Goal: Task Accomplishment & Management: Complete application form

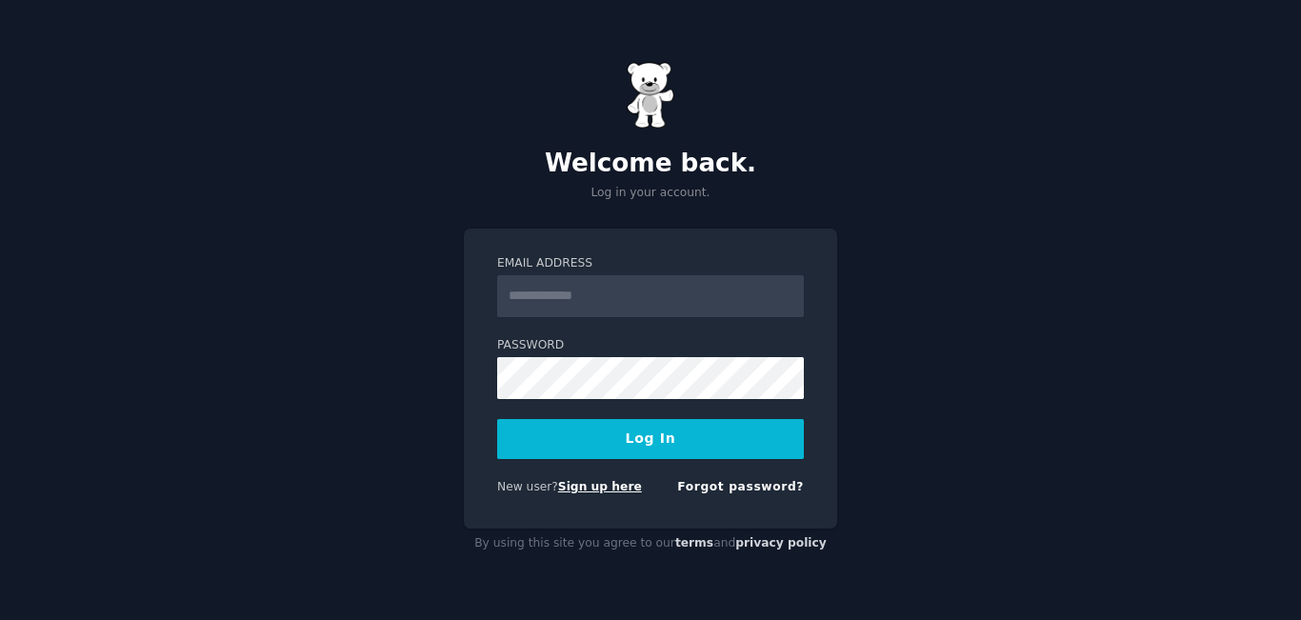
click at [606, 480] on link "Sign up here" at bounding box center [600, 486] width 84 height 13
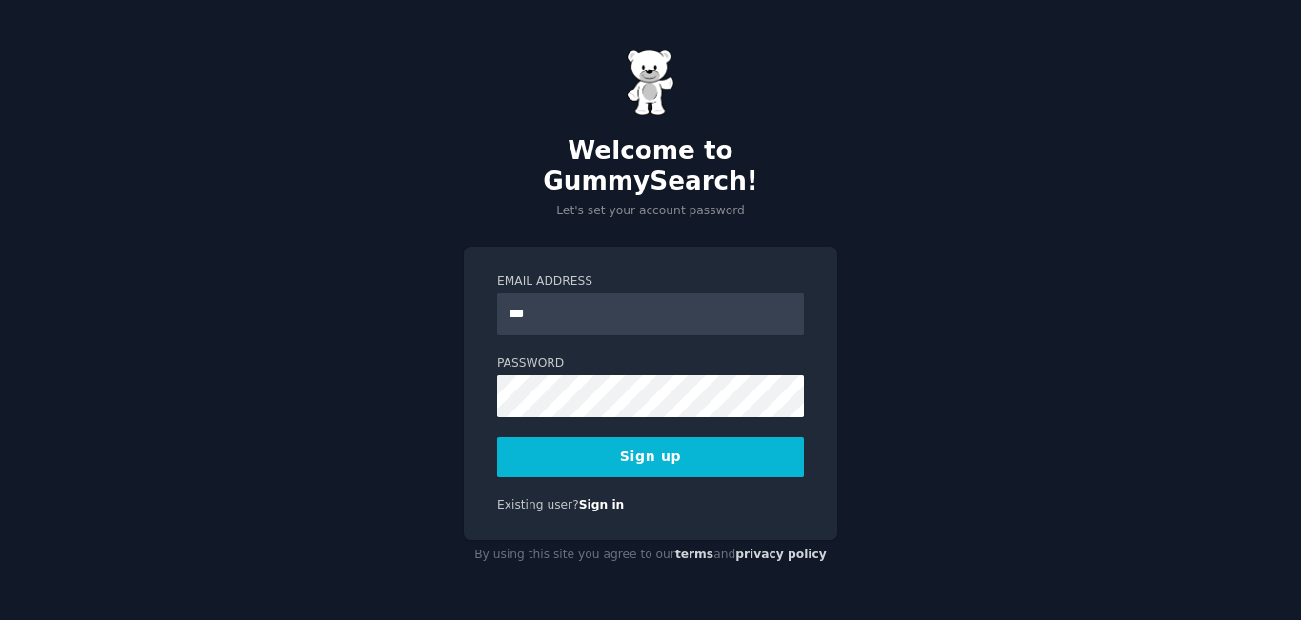
type input "**********"
click at [643, 443] on button "Sign up" at bounding box center [650, 457] width 307 height 40
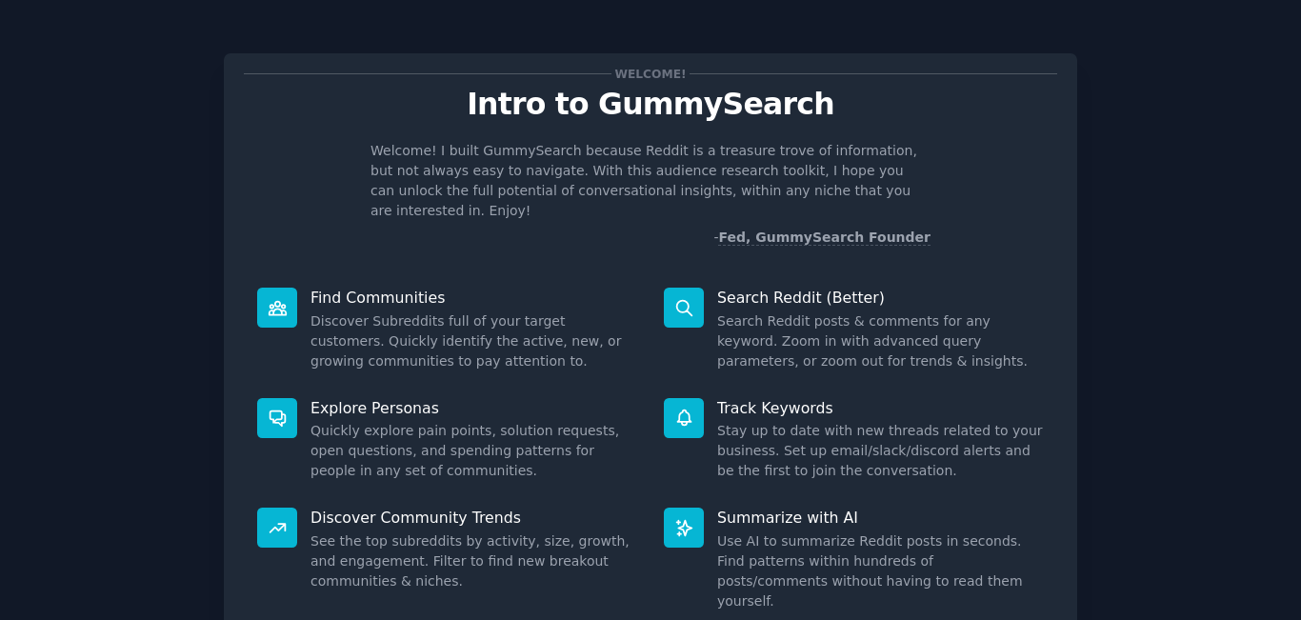
scroll to position [126, 0]
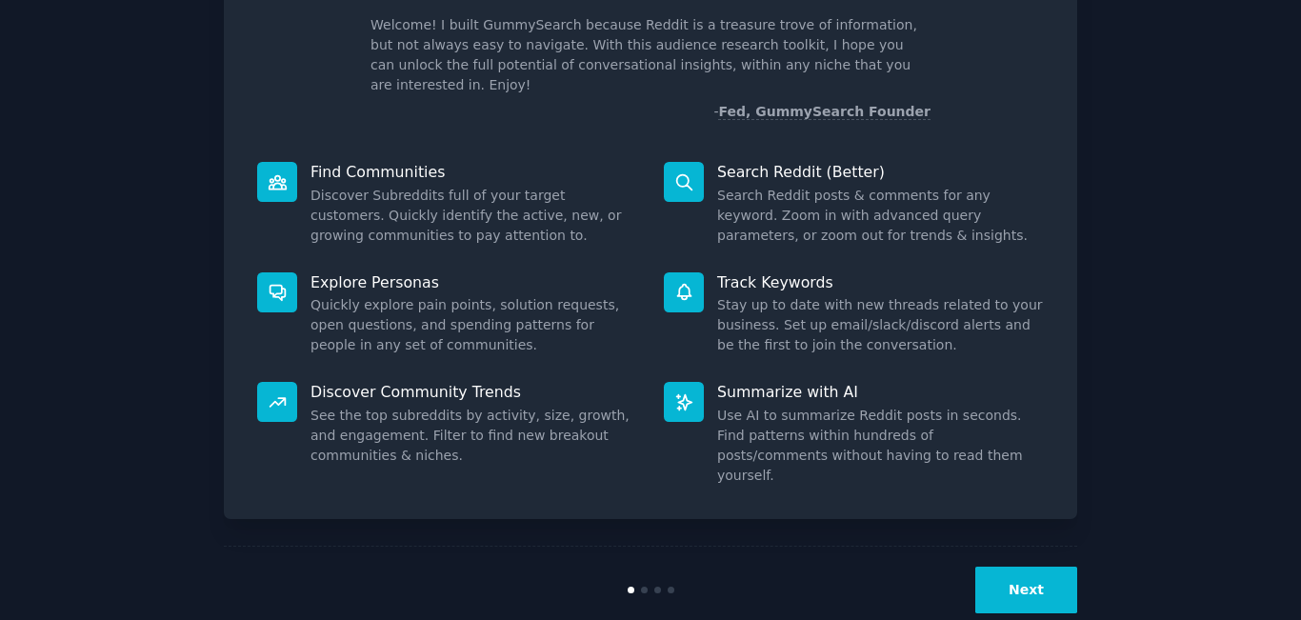
click at [1022, 567] on button "Next" at bounding box center [1026, 590] width 102 height 47
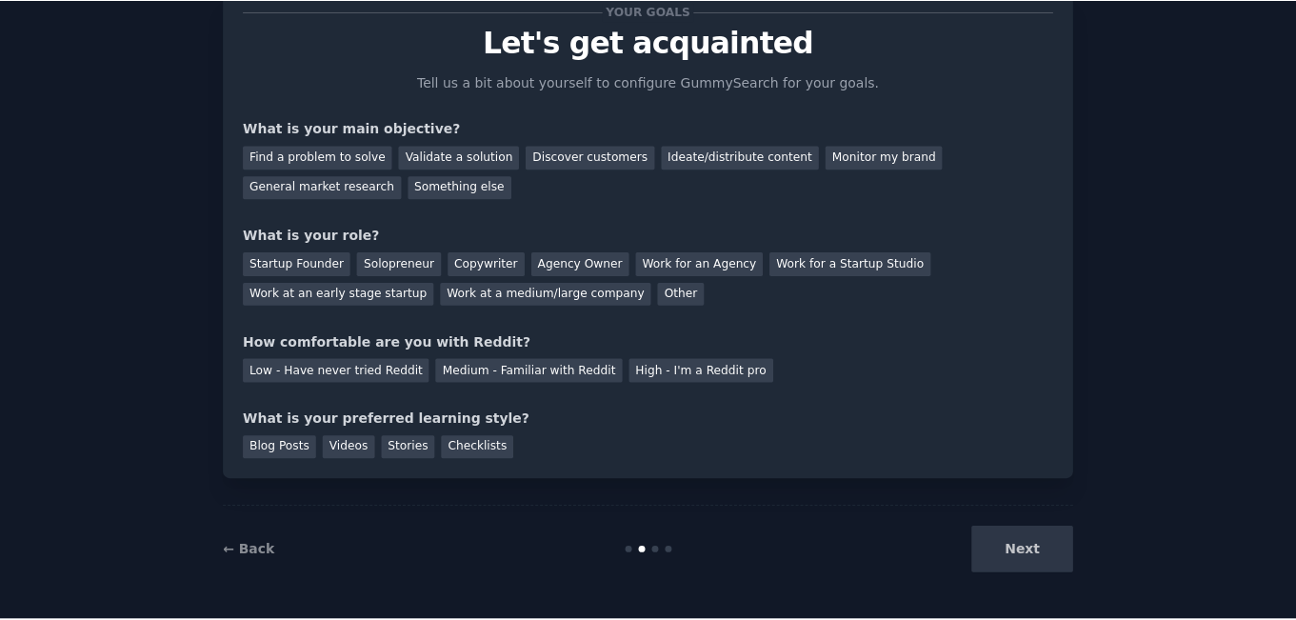
scroll to position [62, 0]
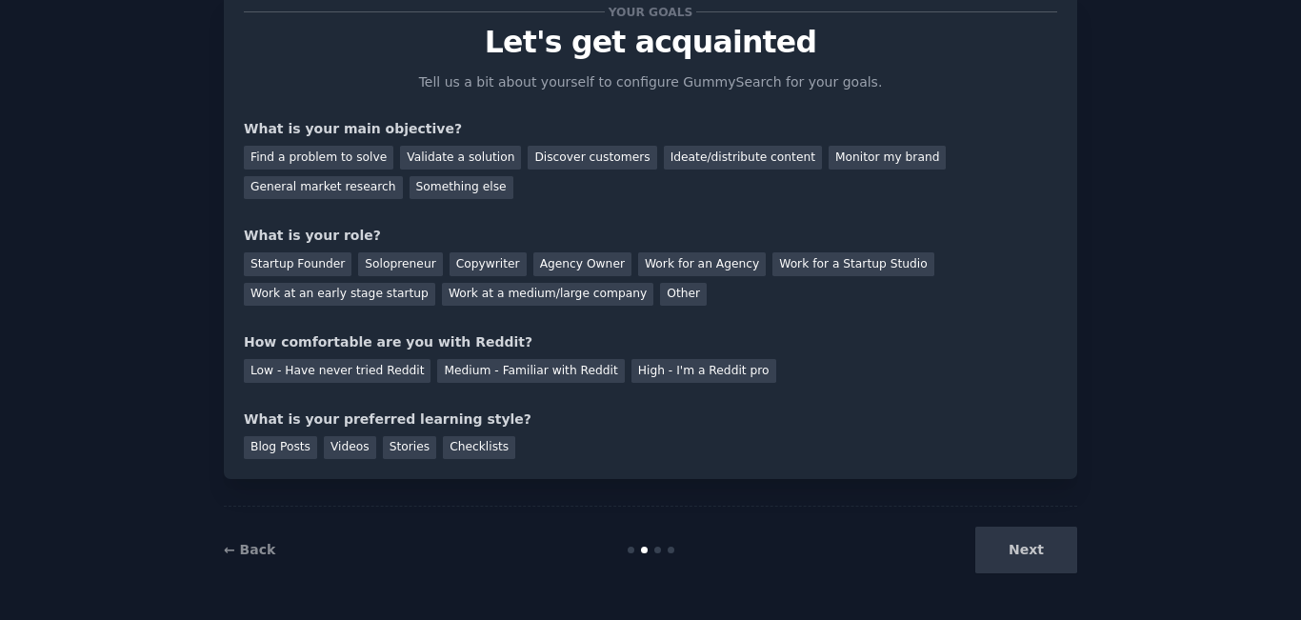
click at [1046, 568] on div "Next" at bounding box center [934, 550] width 285 height 47
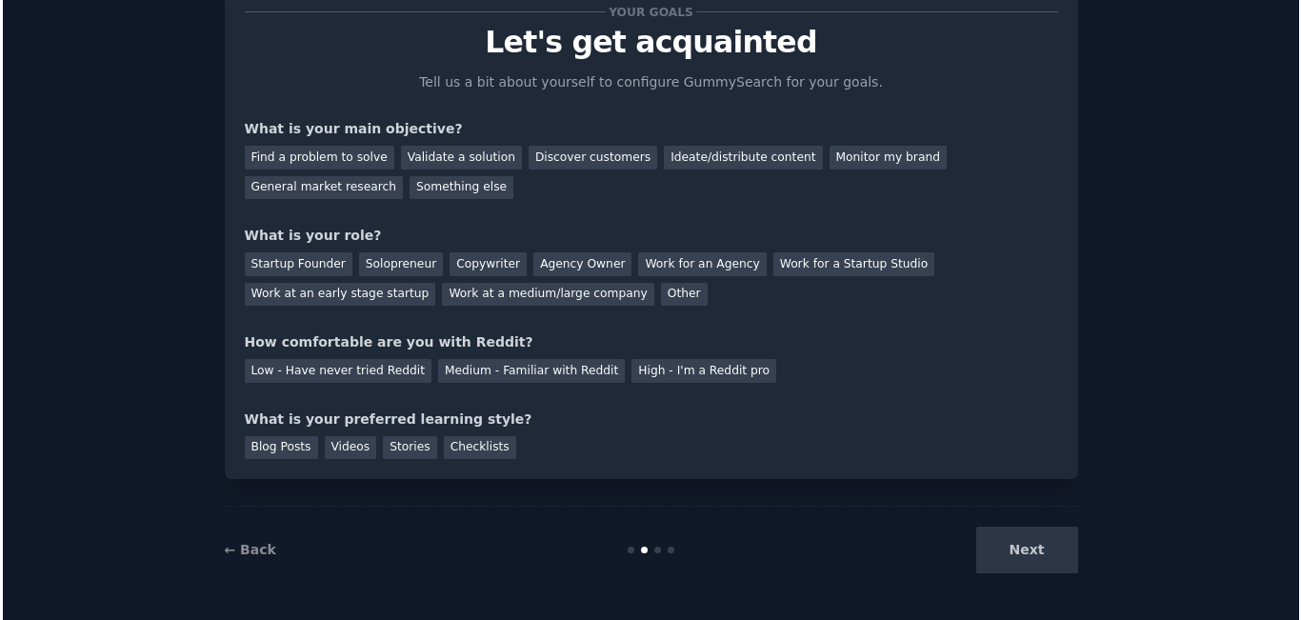
scroll to position [0, 0]
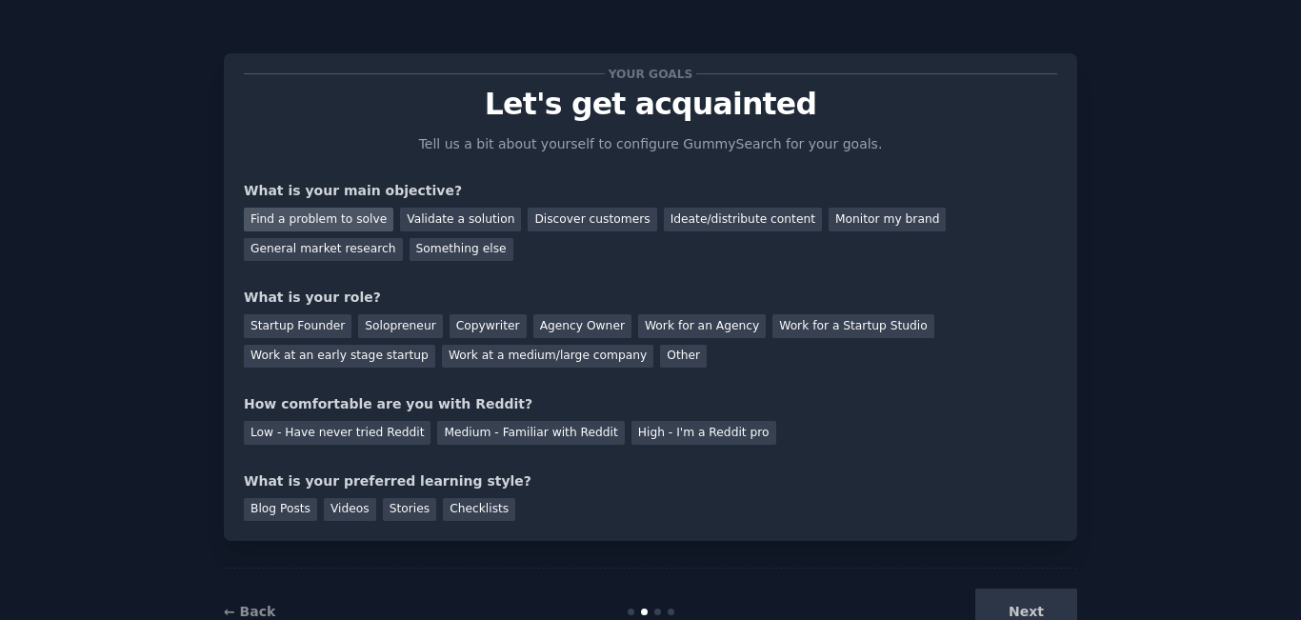
click at [349, 222] on div "Find a problem to solve" at bounding box center [319, 220] width 150 height 24
click at [322, 329] on div "Startup Founder" at bounding box center [298, 326] width 108 height 24
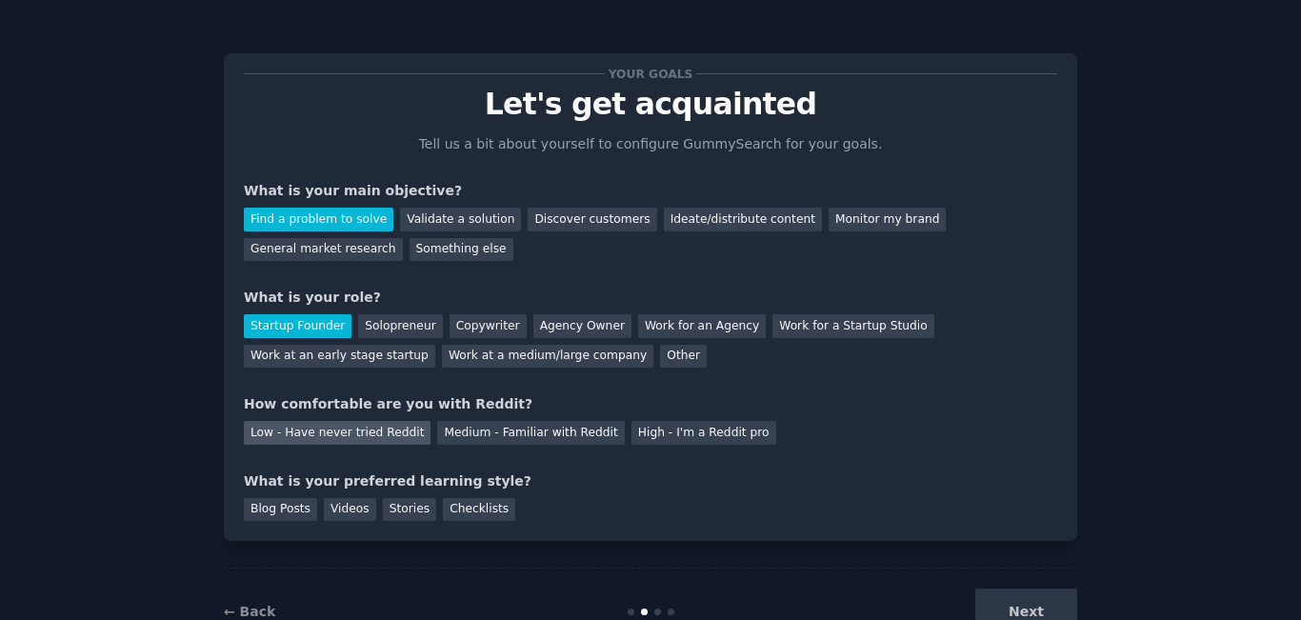
click at [393, 433] on div "Low - Have never tried Reddit" at bounding box center [337, 433] width 187 height 24
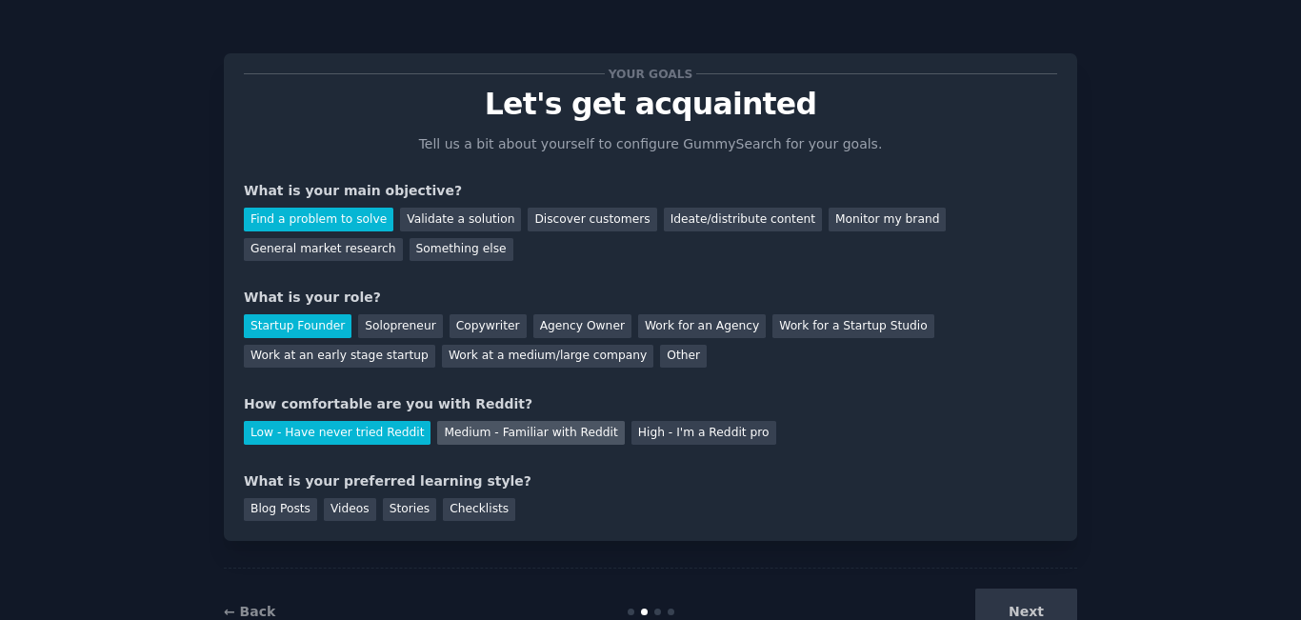
scroll to position [62, 0]
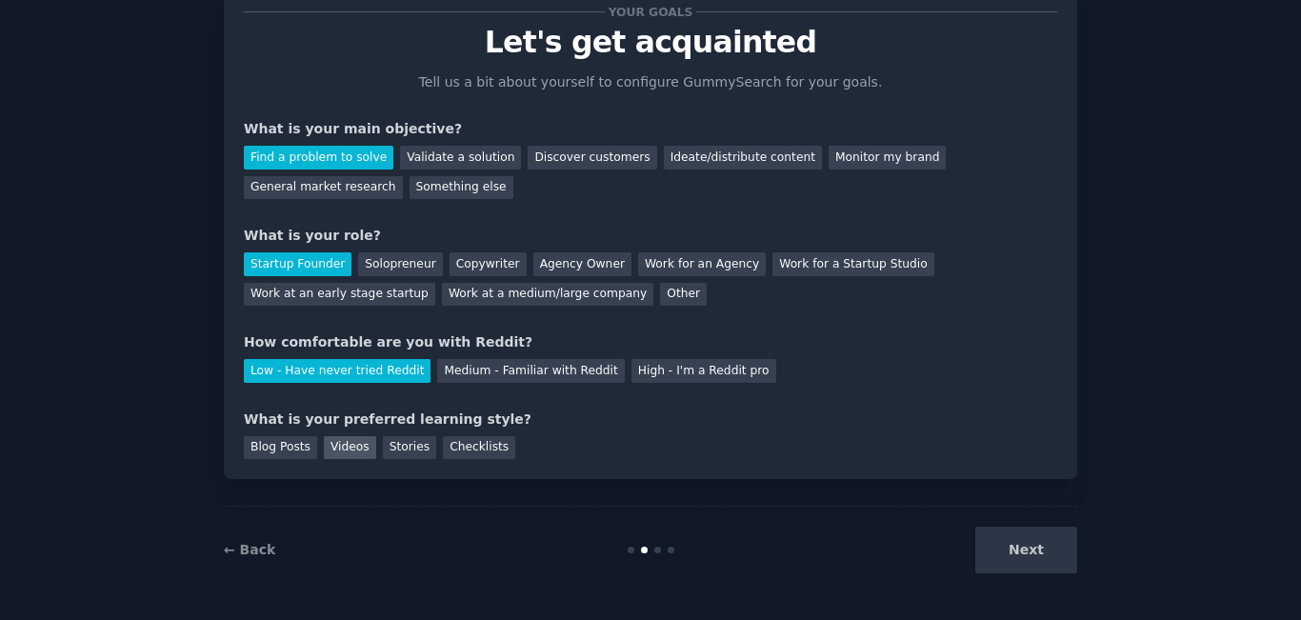
click at [330, 452] on div "Videos" at bounding box center [350, 448] width 52 height 24
click at [409, 454] on div "Stories" at bounding box center [409, 448] width 53 height 24
click at [331, 449] on div "Videos" at bounding box center [350, 448] width 52 height 24
click at [1044, 558] on button "Next" at bounding box center [1026, 550] width 102 height 47
